Goal: Task Accomplishment & Management: Manage account settings

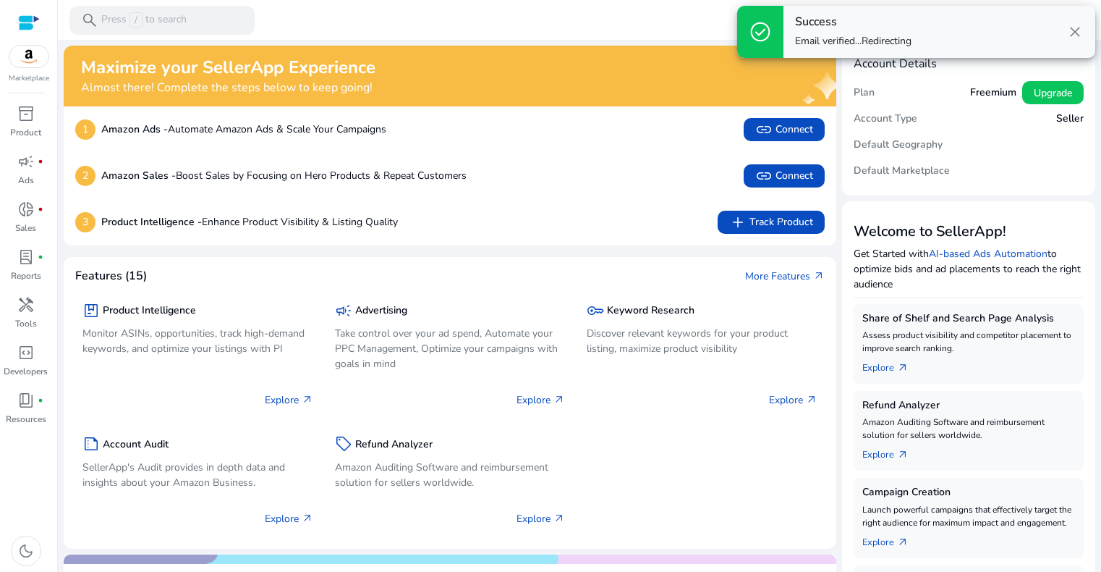
click at [1077, 31] on span "close" at bounding box center [1075, 31] width 17 height 17
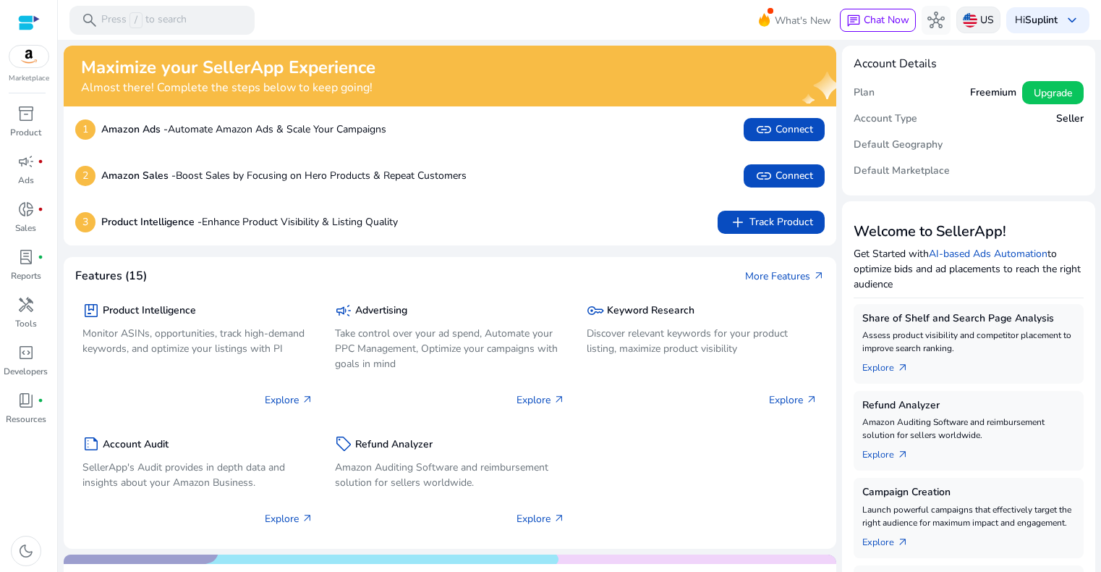
click at [970, 28] on div "US" at bounding box center [979, 20] width 44 height 27
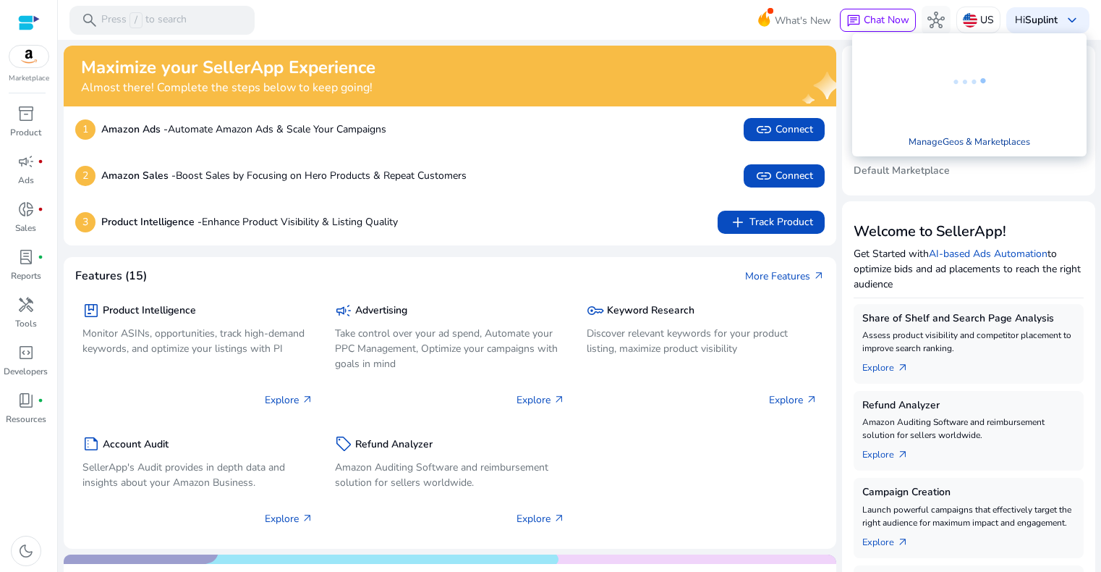
click at [984, 142] on link "Manage Geos & Marketplaces" at bounding box center [969, 142] width 145 height 26
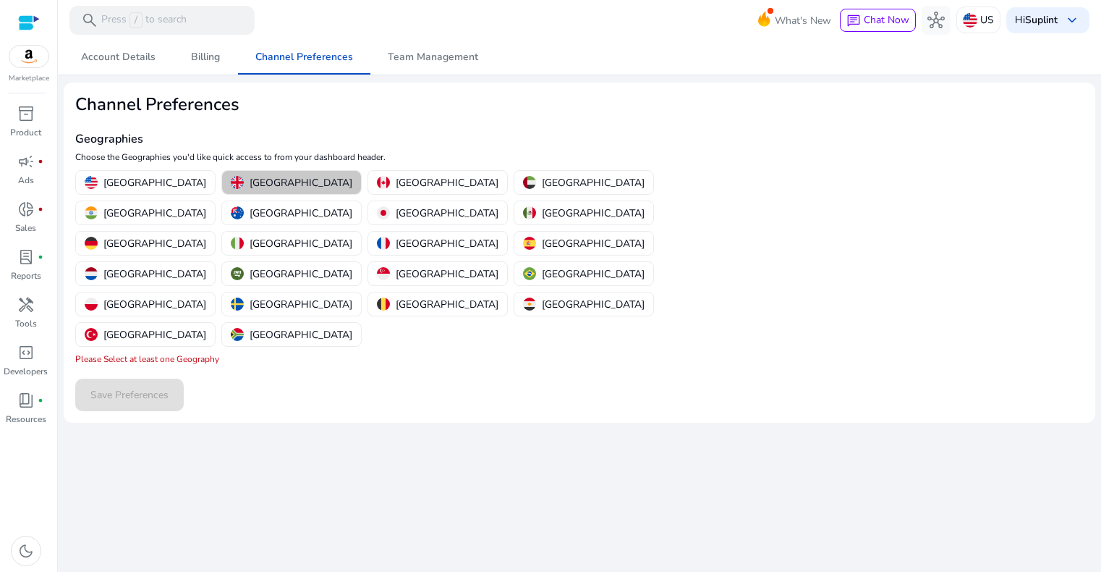
click at [258, 182] on p "[GEOGRAPHIC_DATA]" at bounding box center [301, 182] width 103 height 15
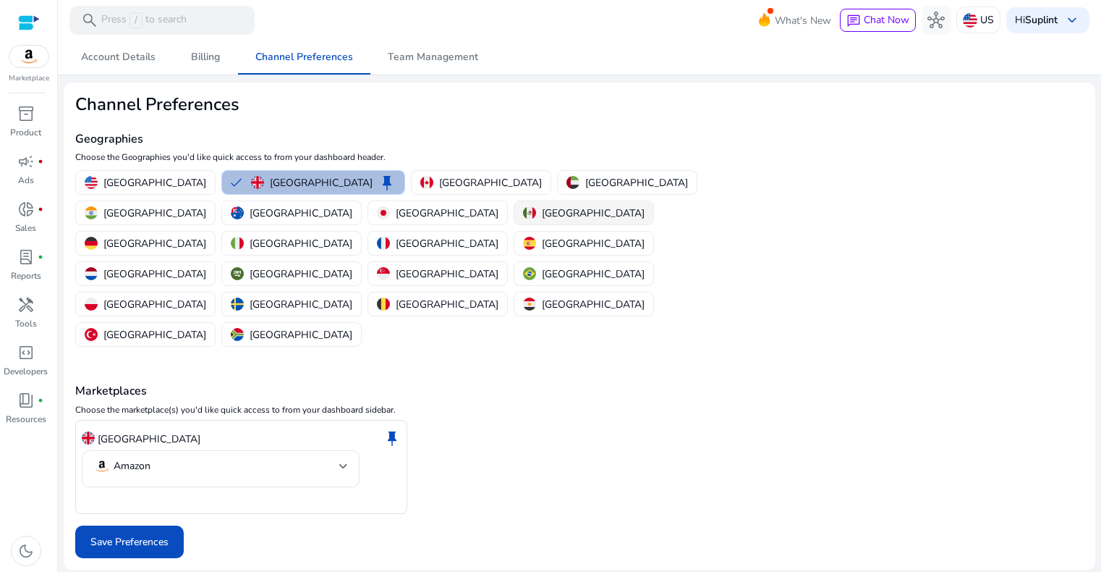
click at [542, 211] on p "[GEOGRAPHIC_DATA]" at bounding box center [593, 213] width 103 height 15
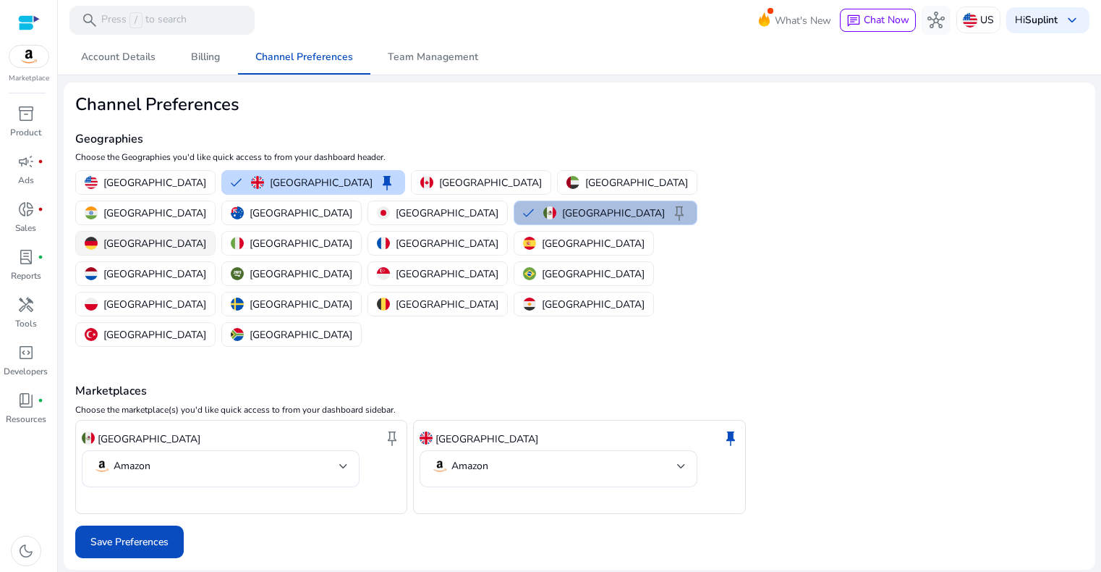
click at [206, 236] on p "[GEOGRAPHIC_DATA]" at bounding box center [154, 243] width 103 height 15
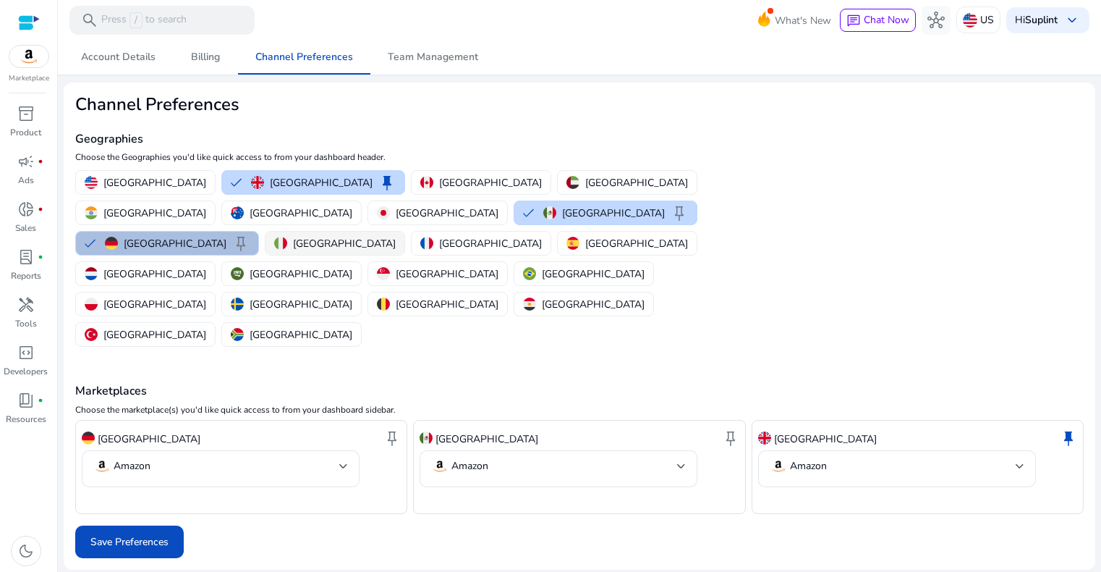
click at [396, 236] on p "[GEOGRAPHIC_DATA]" at bounding box center [344, 243] width 103 height 15
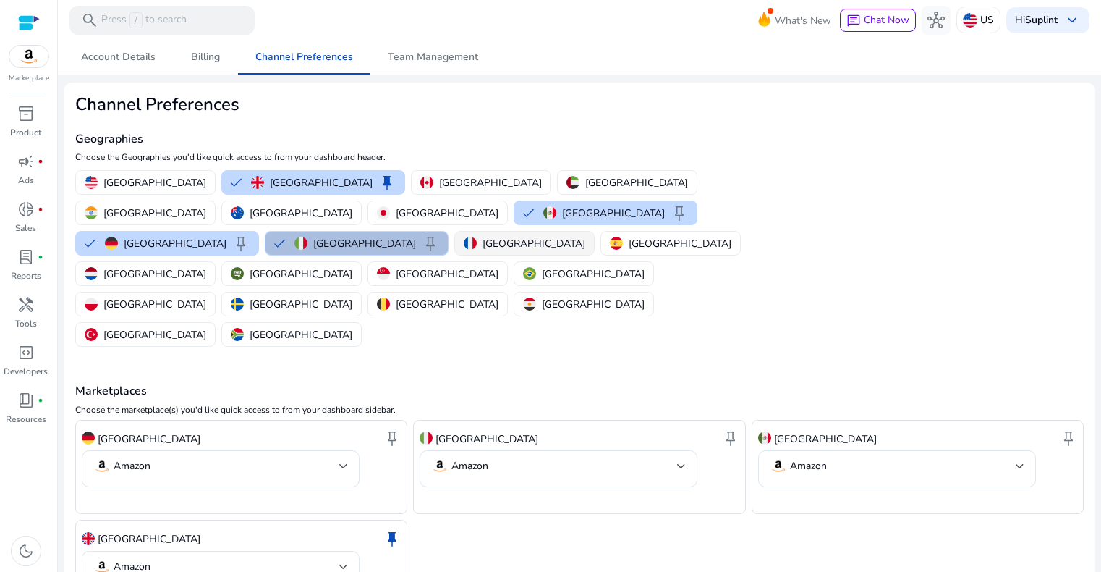
click at [550, 236] on p "[GEOGRAPHIC_DATA]" at bounding box center [534, 243] width 103 height 15
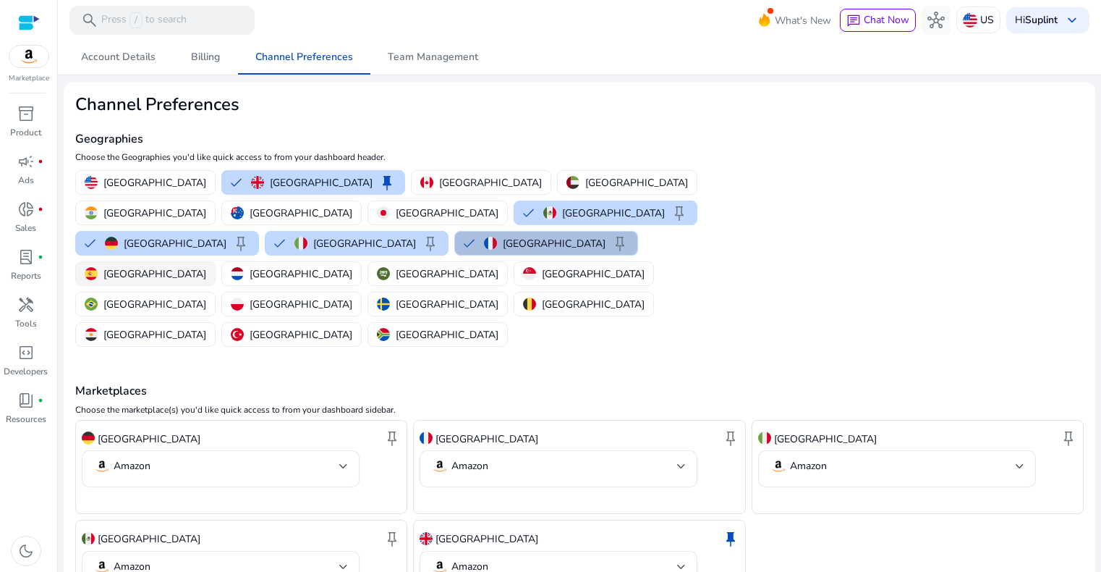
click at [206, 266] on p "[GEOGRAPHIC_DATA]" at bounding box center [154, 273] width 103 height 15
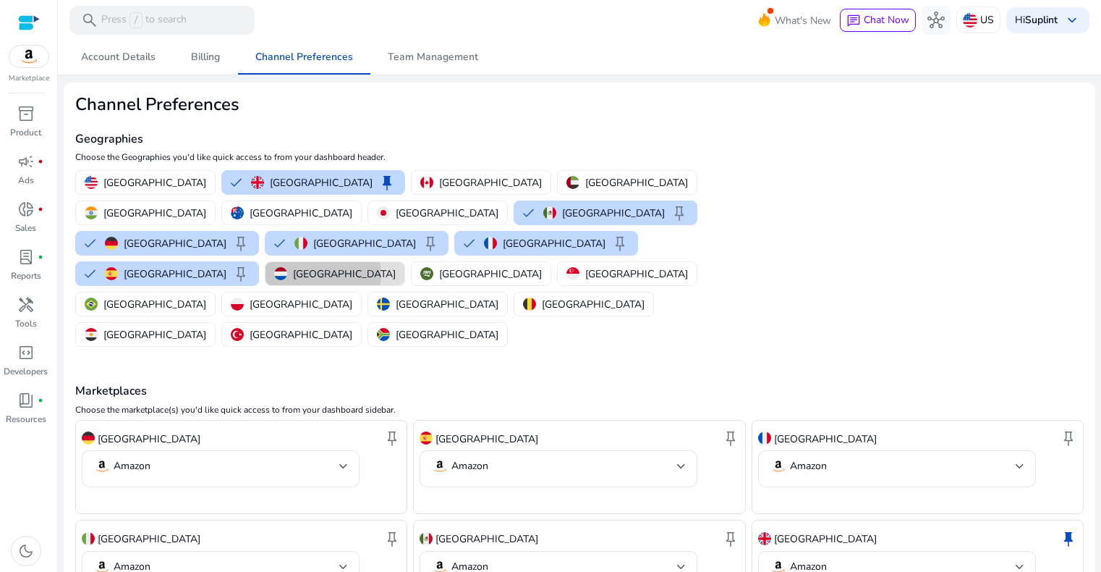
click at [293, 266] on p "[GEOGRAPHIC_DATA]" at bounding box center [344, 273] width 103 height 15
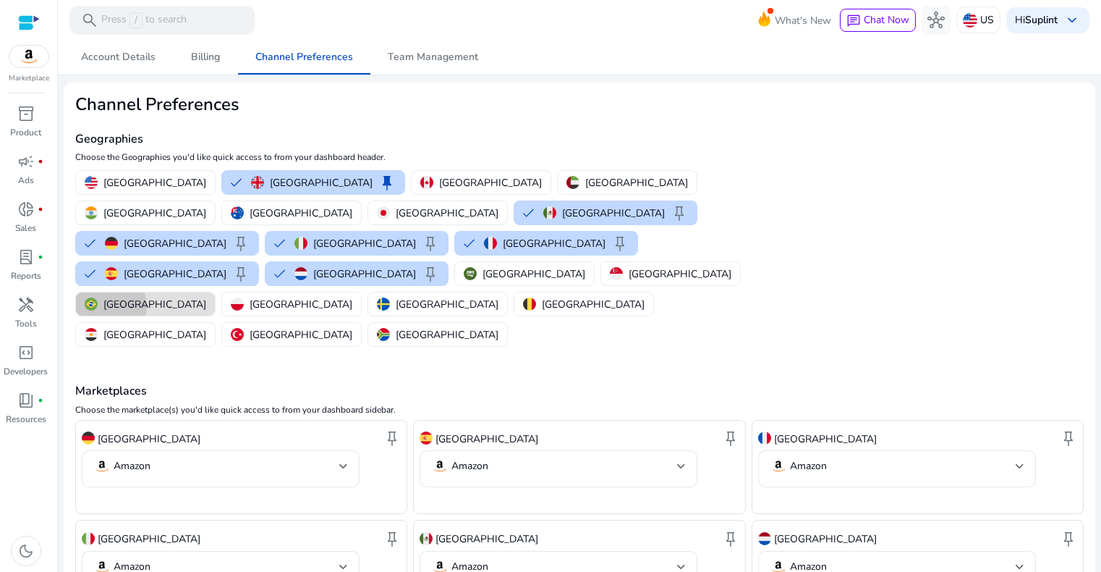
click at [206, 297] on p "[GEOGRAPHIC_DATA]" at bounding box center [154, 304] width 103 height 15
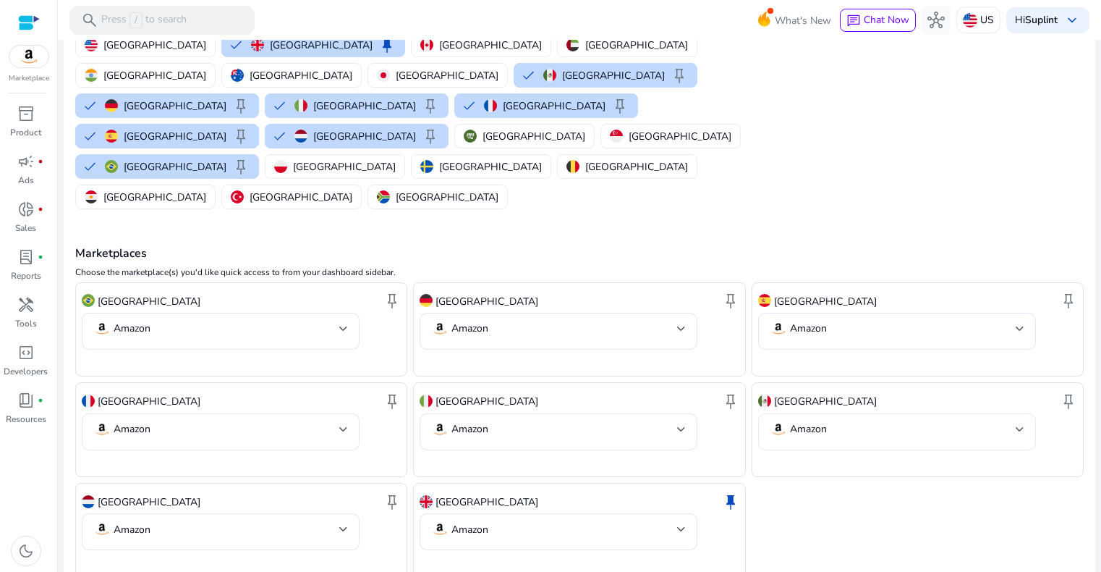
click at [1014, 413] on div "Amazon" at bounding box center [897, 431] width 255 height 37
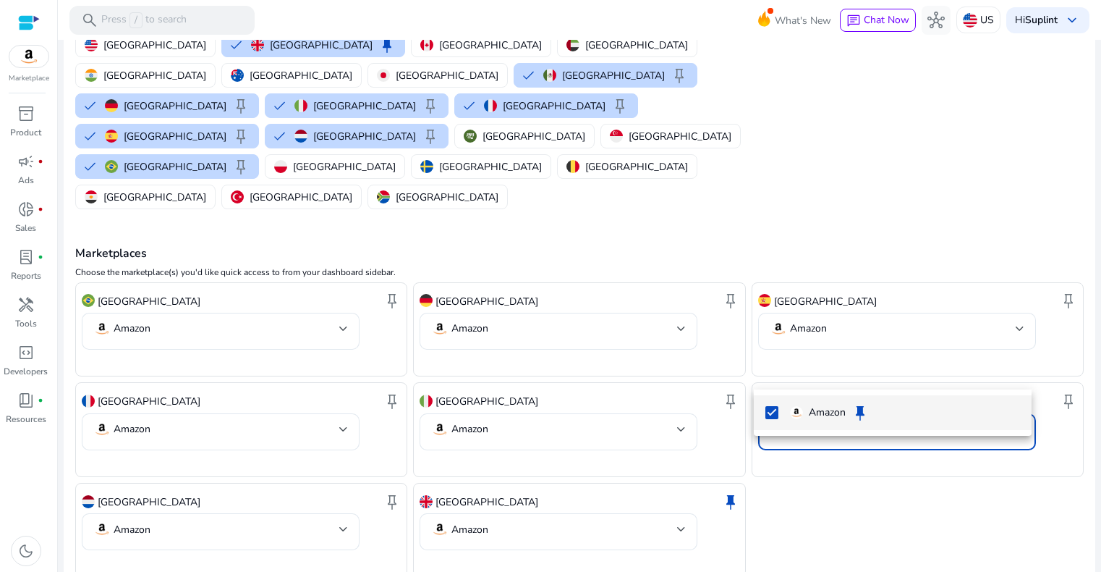
click at [1014, 383] on div at bounding box center [550, 286] width 1101 height 572
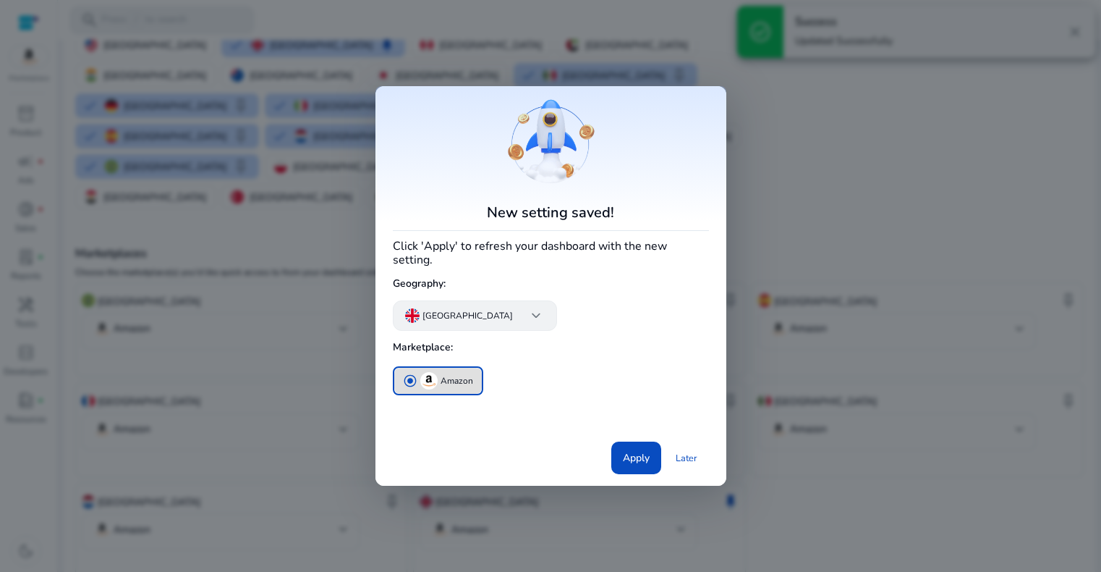
click at [457, 300] on div "United Kingdom keyboard_arrow_down" at bounding box center [475, 315] width 164 height 30
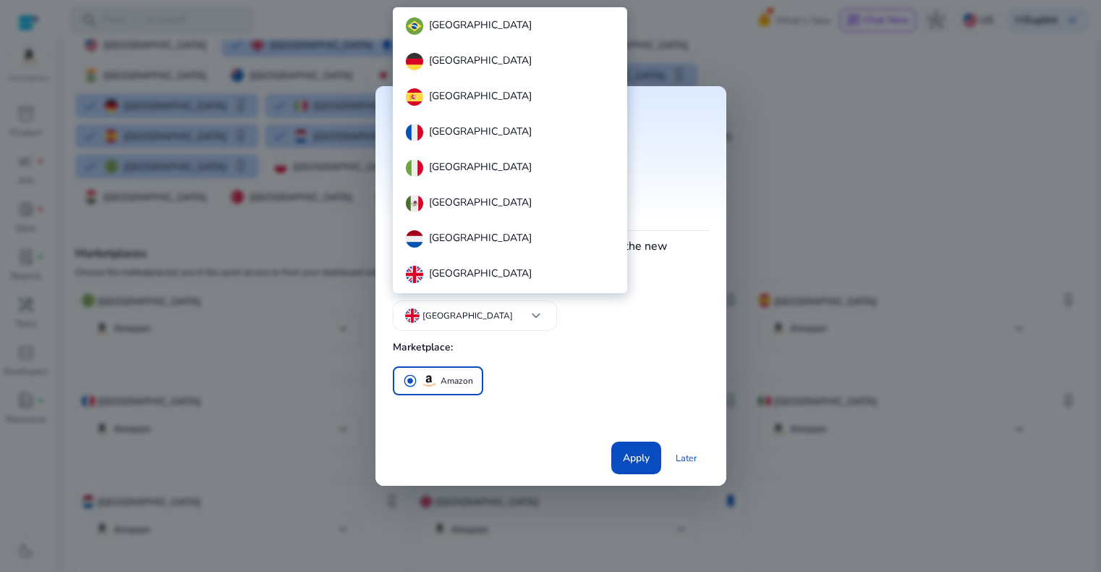
click at [460, 302] on div at bounding box center [550, 286] width 1101 height 572
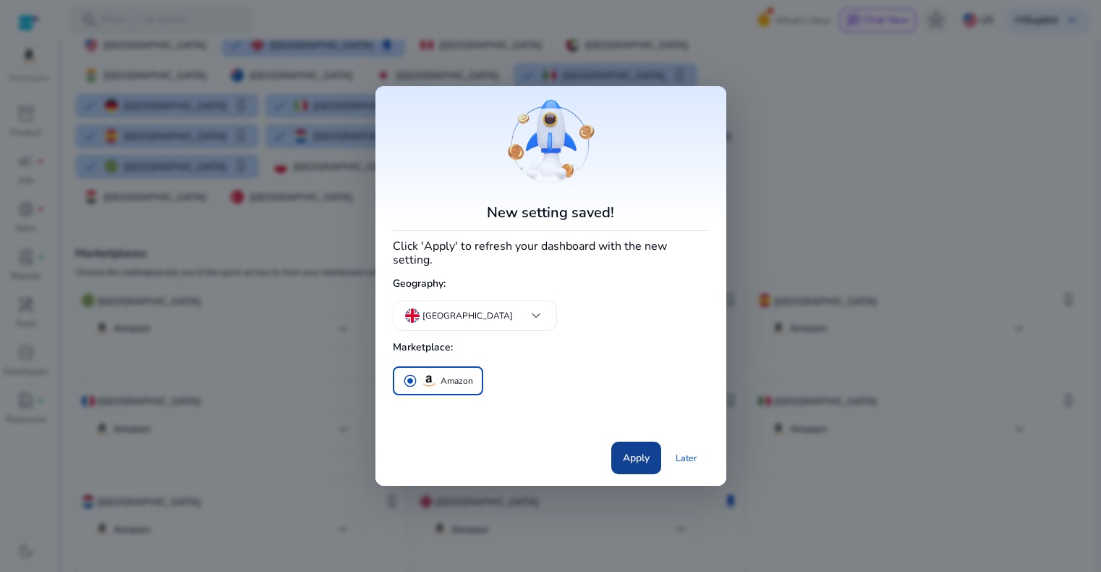
click at [653, 452] on span at bounding box center [637, 458] width 50 height 35
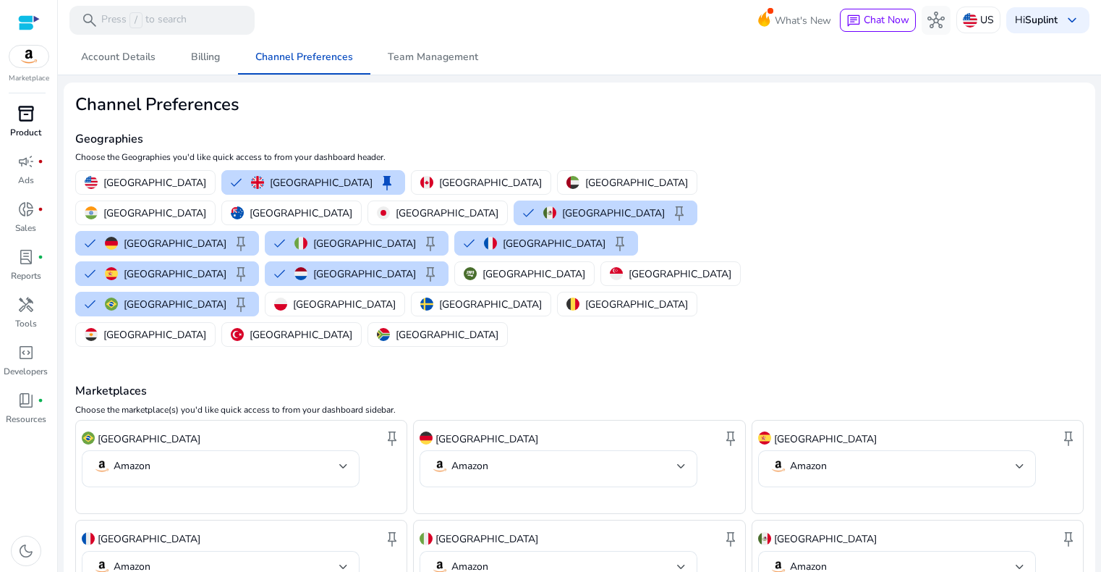
click at [33, 117] on span "inventory_2" at bounding box center [25, 113] width 17 height 17
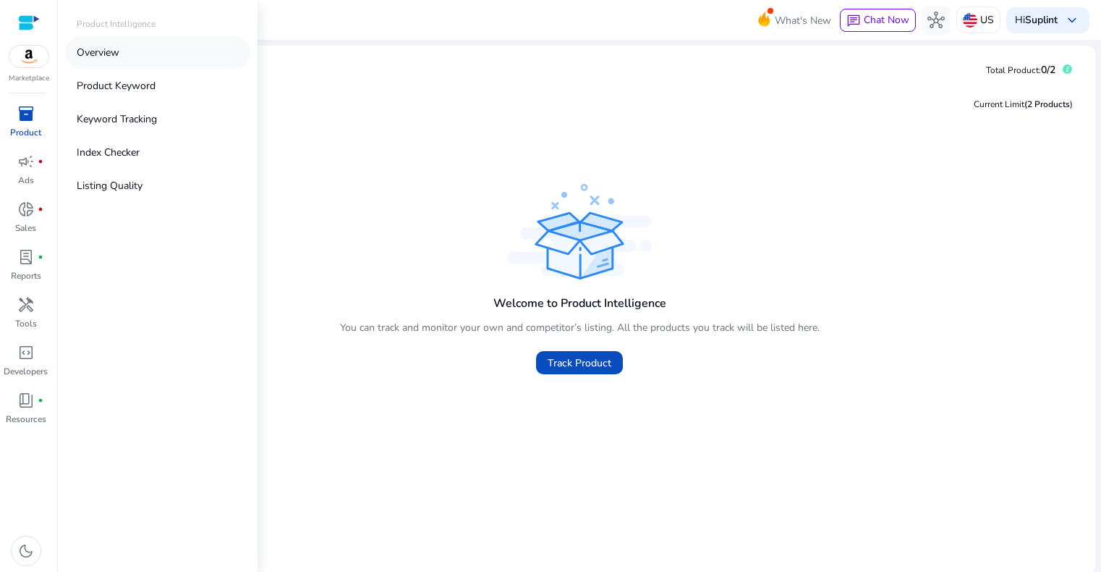
click at [121, 53] on link "Overview" at bounding box center [157, 52] width 185 height 33
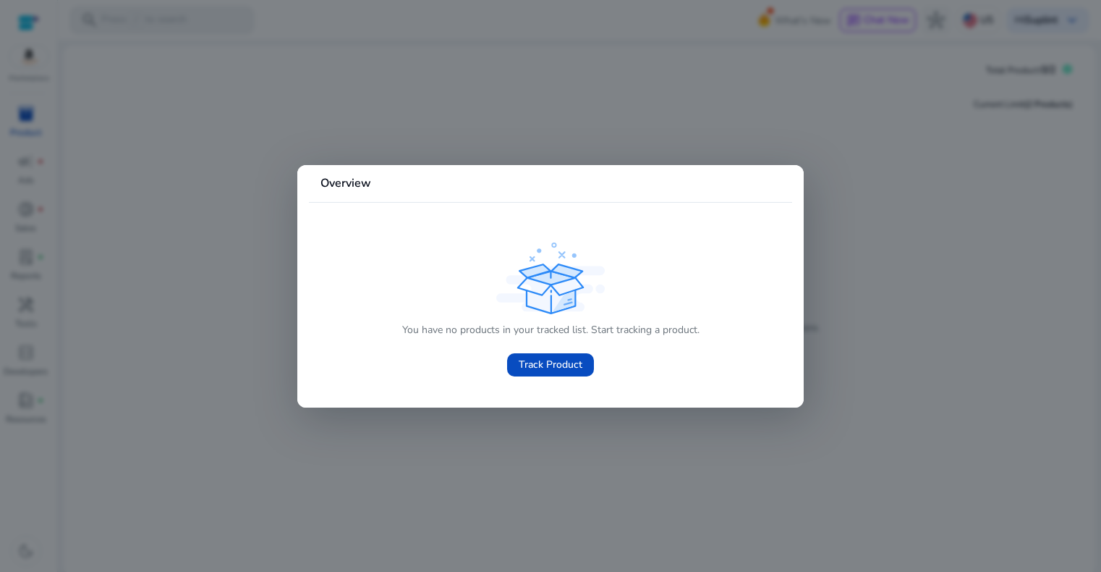
click at [702, 135] on div at bounding box center [550, 286] width 1101 height 572
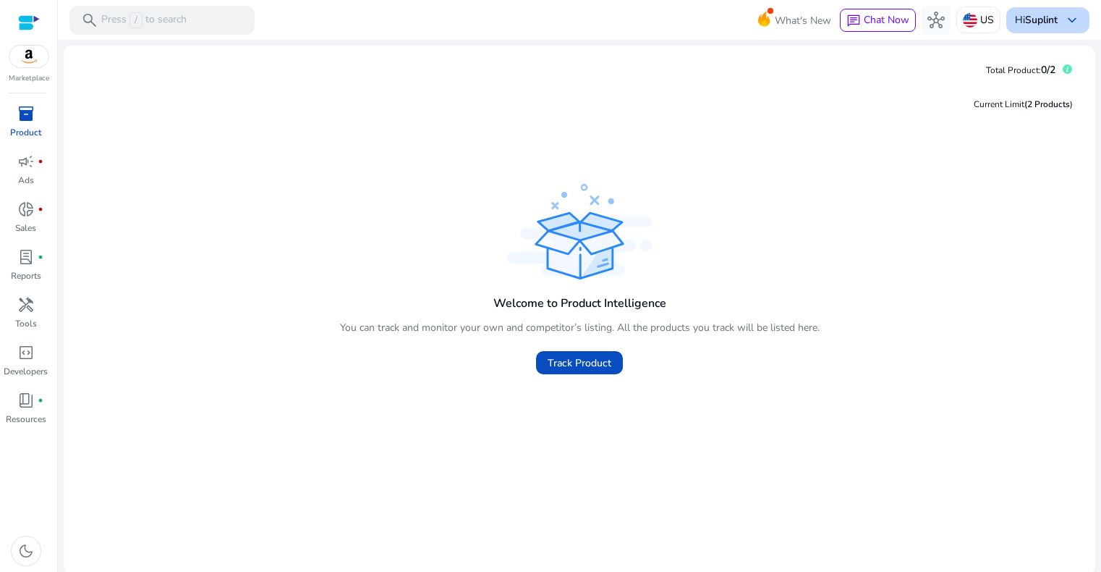
click at [1039, 23] on b "Suplint" at bounding box center [1041, 20] width 33 height 14
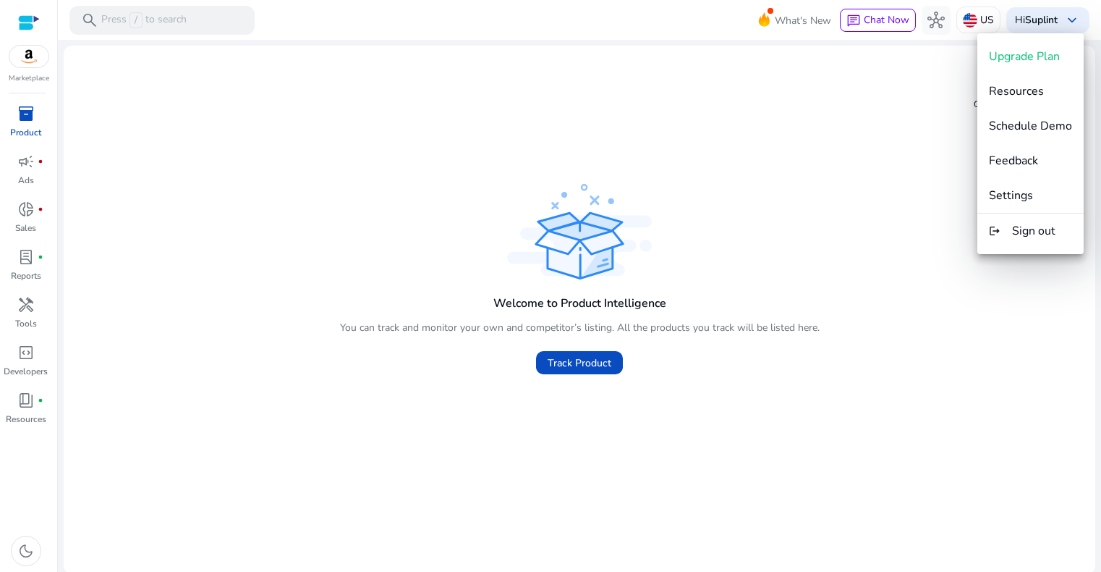
click at [520, 182] on div at bounding box center [550, 286] width 1101 height 572
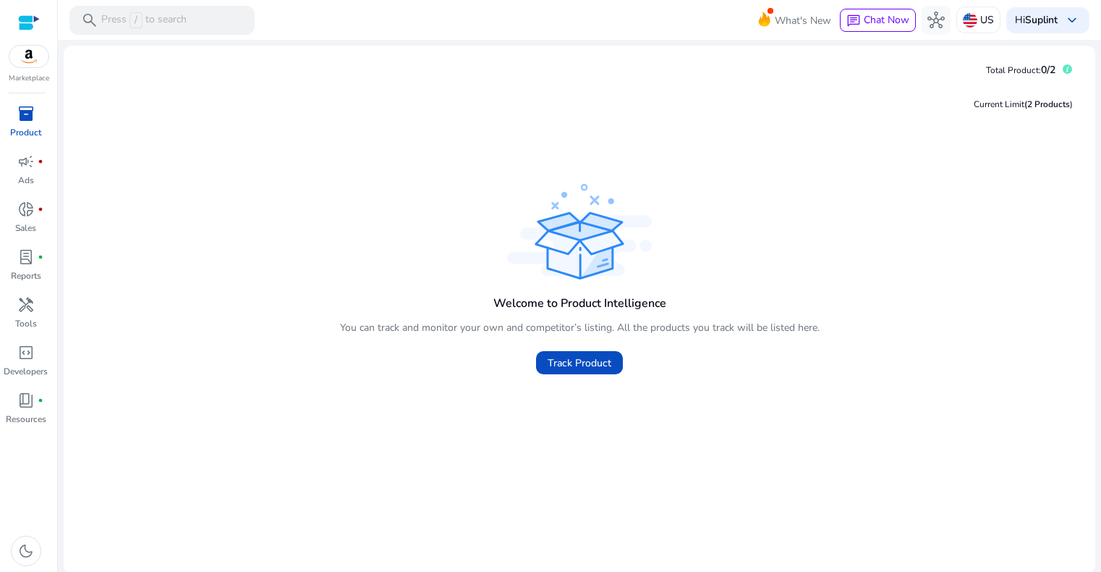
click at [30, 23] on div at bounding box center [29, 22] width 22 height 17
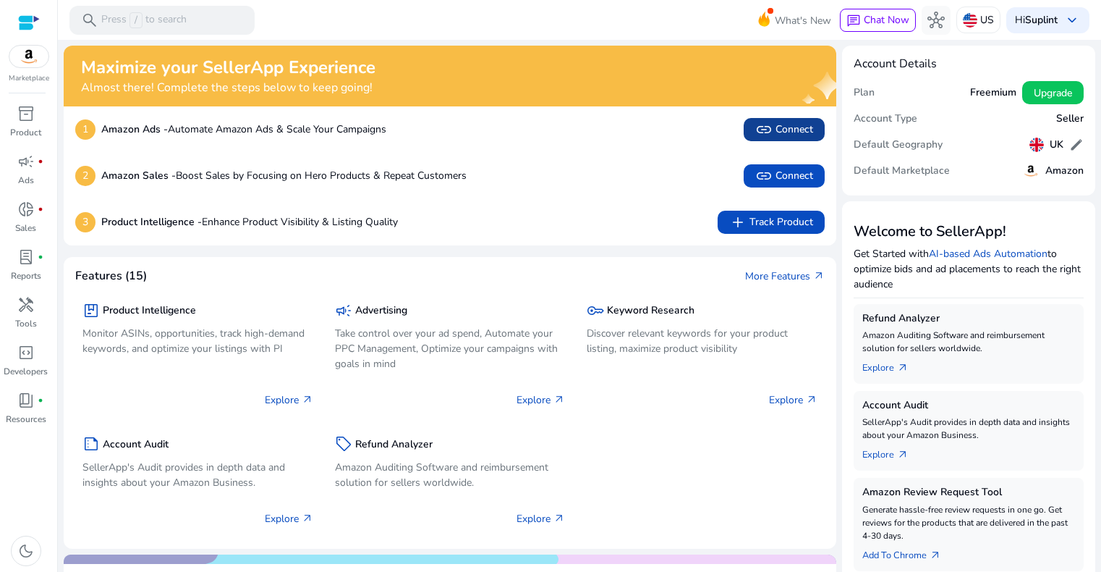
click at [765, 121] on span "link" at bounding box center [764, 129] width 17 height 17
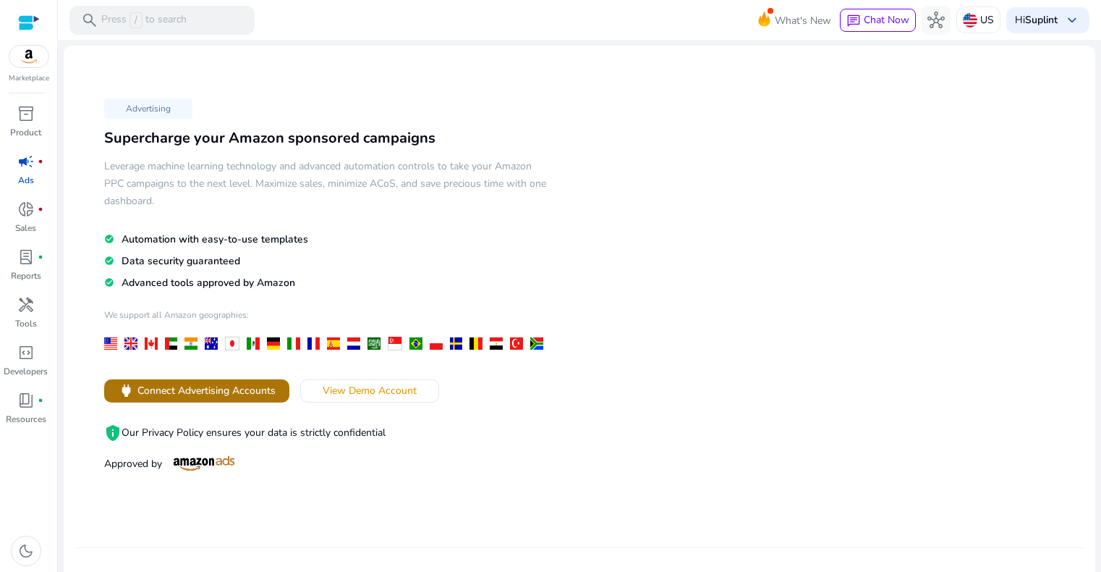
click at [203, 395] on span "Connect Advertising Accounts" at bounding box center [207, 390] width 138 height 15
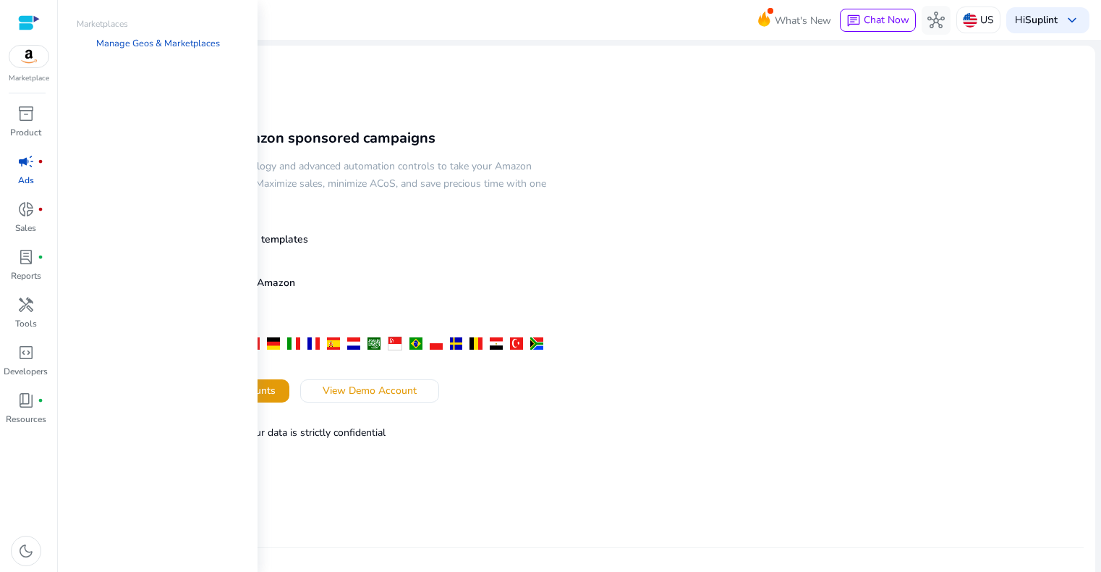
click at [35, 59] on img at bounding box center [28, 57] width 39 height 22
click at [27, 54] on img at bounding box center [28, 57] width 39 height 22
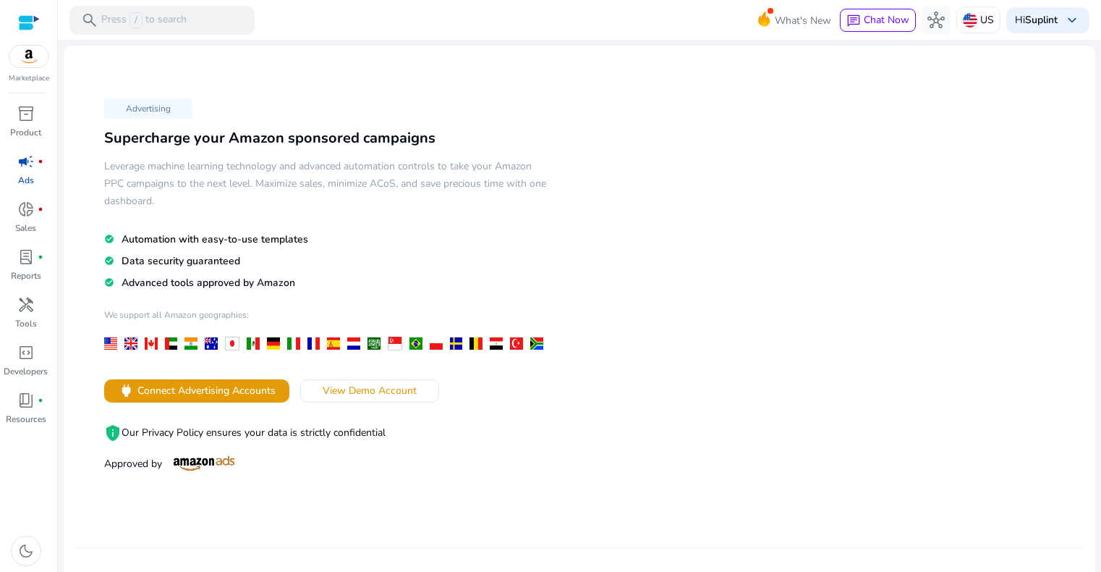
drag, startPoint x: 190, startPoint y: 1, endPoint x: 20, endPoint y: 64, distance: 180.4
click at [21, 67] on div "Marketplace" at bounding box center [28, 42] width 57 height 84
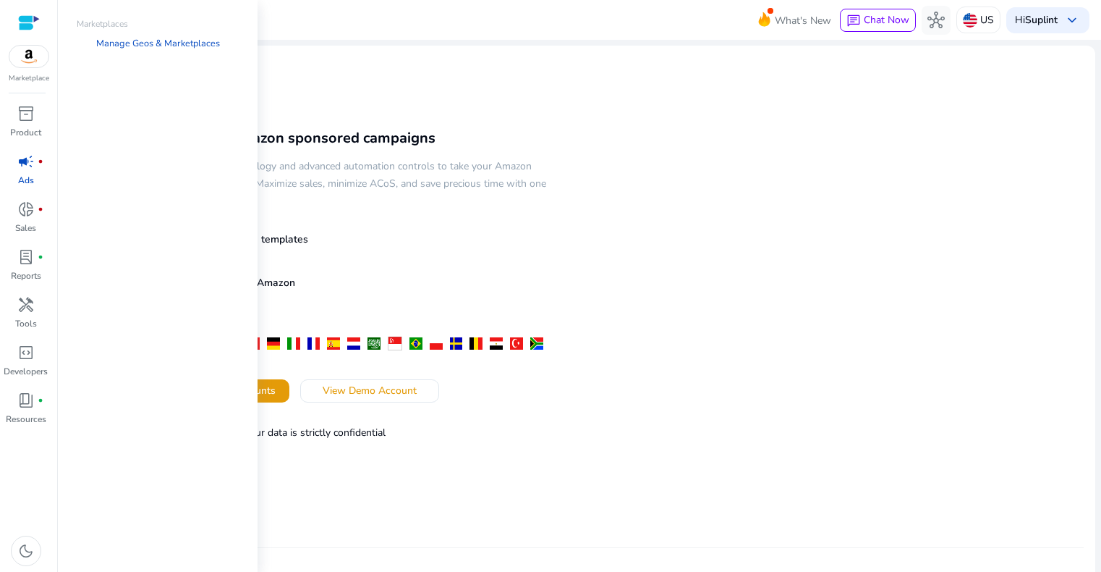
click at [20, 56] on img at bounding box center [28, 57] width 39 height 22
